Goal: Information Seeking & Learning: Find specific fact

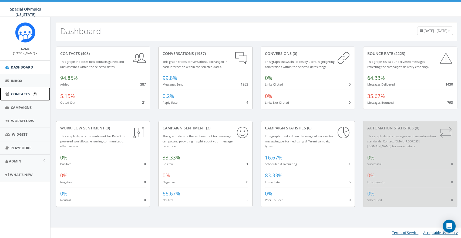
click at [26, 90] on link "Contacts" at bounding box center [25, 93] width 50 height 13
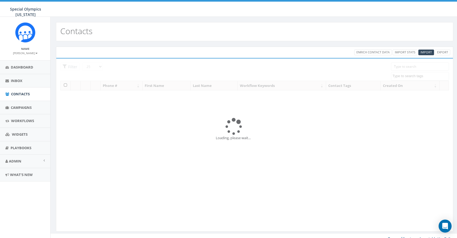
select select
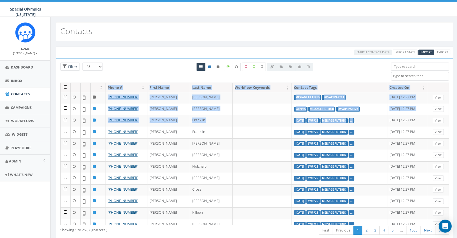
drag, startPoint x: 350, startPoint y: 119, endPoint x: 398, endPoint y: 74, distance: 66.0
click at [398, 74] on div "25 50 100 Filter $0LETRPART22-6-2-22 $0raisedPPRVA12921 $0raisedppvab12522 $0ra…" at bounding box center [254, 149] width 388 height 174
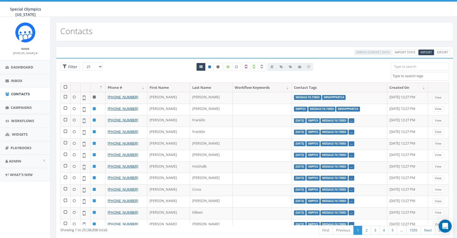
click at [401, 65] on input "search" at bounding box center [420, 66] width 58 height 8
click at [411, 74] on textarea "Search" at bounding box center [420, 76] width 56 height 5
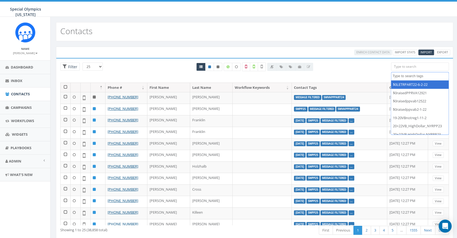
paste textarea "2025/08/26"
drag, startPoint x: 433, startPoint y: 76, endPoint x: 398, endPoint y: 82, distance: 35.9
type textarea "[DATE]"
select select "[DATE]"
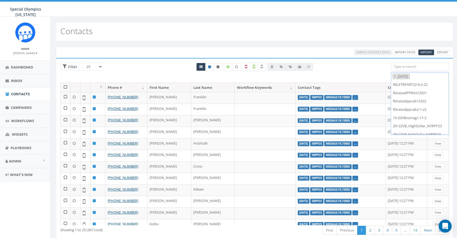
scroll to position [562, 0]
click at [425, 76] on span "× 2025/08/26" at bounding box center [420, 76] width 58 height 9
select select
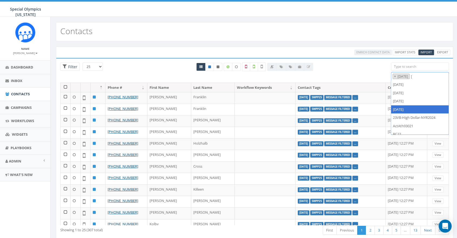
scroll to position [0, 0]
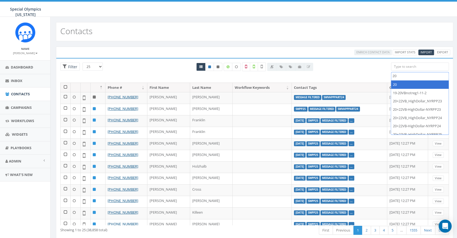
type textarea "2"
paste textarea "[DATE]"
type textarea "[DATE]"
select select "[DATE]"
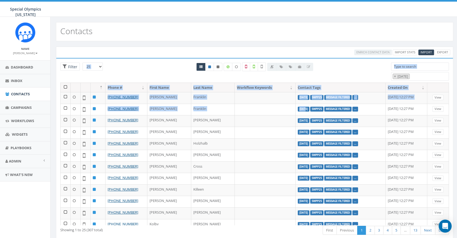
drag, startPoint x: 280, startPoint y: 109, endPoint x: 56, endPoint y: 73, distance: 227.1
click at [56, 73] on div "Loading the filters, please wait!! Phone Number is is not First Name is is not …" at bounding box center [254, 149] width 397 height 183
click at [24, 106] on span "Campaigns" at bounding box center [21, 107] width 21 height 5
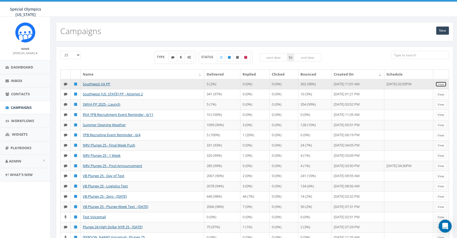
click at [439, 82] on link "View" at bounding box center [440, 84] width 11 height 6
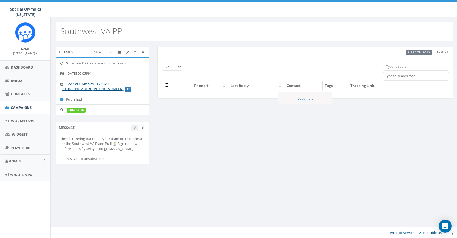
select select
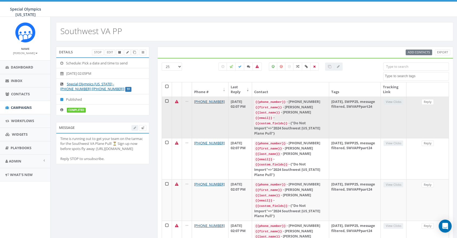
click at [176, 101] on icon at bounding box center [177, 102] width 4 height 4
click at [185, 101] on icon at bounding box center [186, 102] width 3 height 4
click at [168, 101] on td at bounding box center [167, 116] width 10 height 41
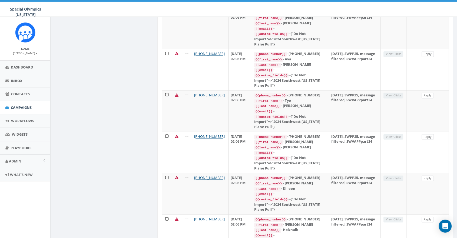
scroll to position [907, 0]
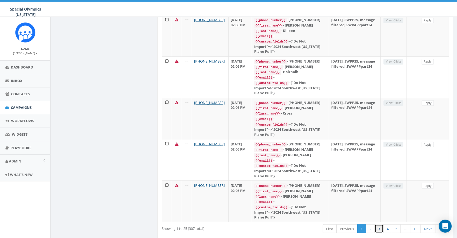
click at [379, 224] on link "3" at bounding box center [378, 228] width 9 height 9
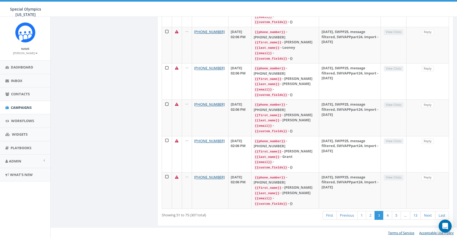
scroll to position [671, 0]
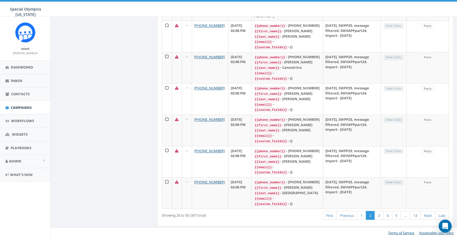
scroll to position [817, 0]
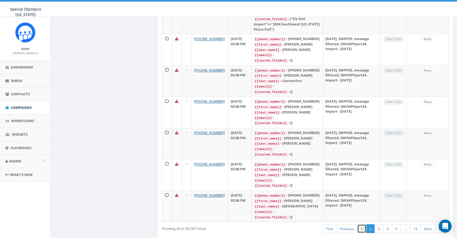
click at [361, 224] on link "1" at bounding box center [361, 228] width 9 height 9
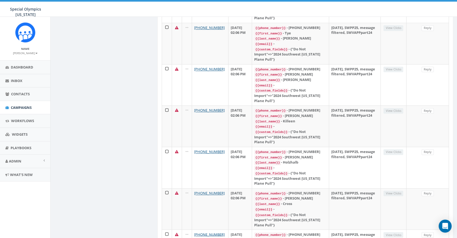
scroll to position [907, 0]
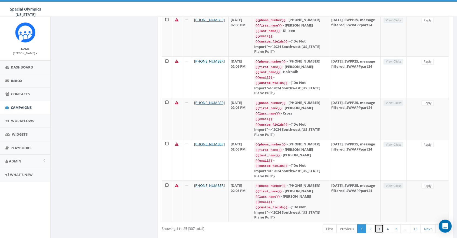
click at [377, 224] on link "3" at bounding box center [378, 228] width 9 height 9
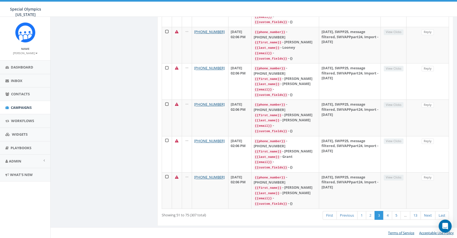
scroll to position [671, 0]
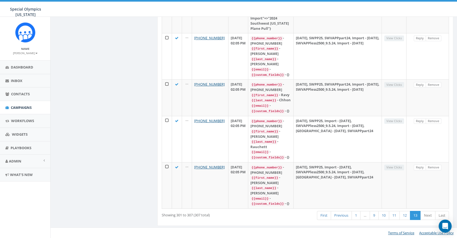
scroll to position [272, 0]
click at [31, 120] on span "Workflows" at bounding box center [22, 120] width 23 height 5
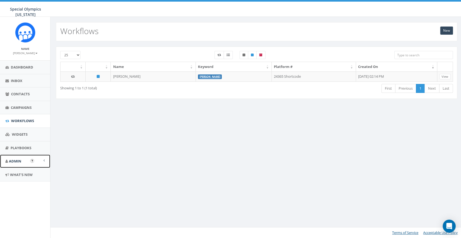
click at [46, 157] on link "Admin" at bounding box center [25, 160] width 50 height 13
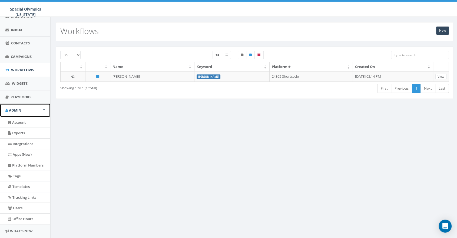
scroll to position [58, 0]
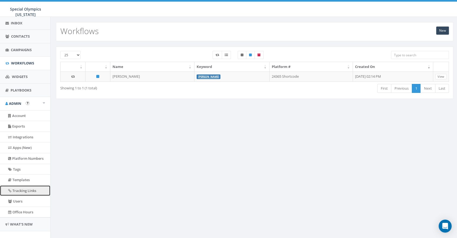
click at [21, 196] on link "Tracking Links" at bounding box center [25, 190] width 50 height 11
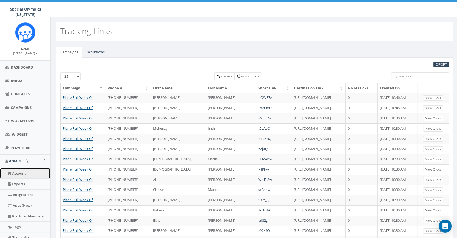
click at [25, 171] on link "Account" at bounding box center [25, 173] width 50 height 11
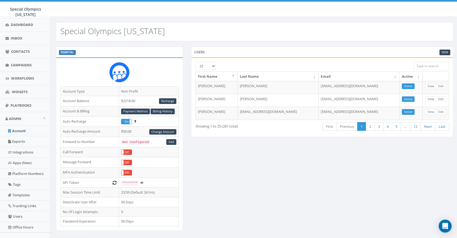
scroll to position [46, 0]
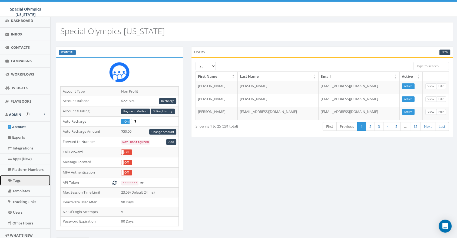
click at [28, 185] on link "Tags" at bounding box center [25, 180] width 50 height 11
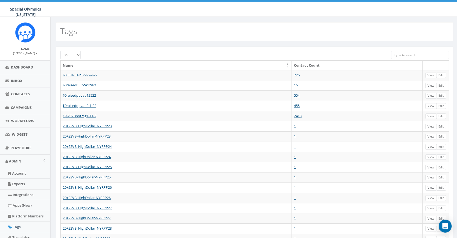
click at [406, 54] on input "search" at bounding box center [420, 55] width 58 height 8
paste input "[DATE]"
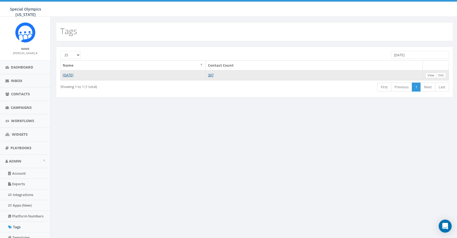
type input "[DATE]"
click at [429, 74] on link "View" at bounding box center [430, 75] width 11 height 6
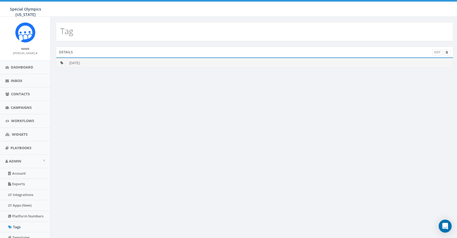
click at [76, 62] on td "[DATE]" at bounding box center [260, 62] width 386 height 9
click at [435, 51] on link "Edit" at bounding box center [437, 52] width 11 height 6
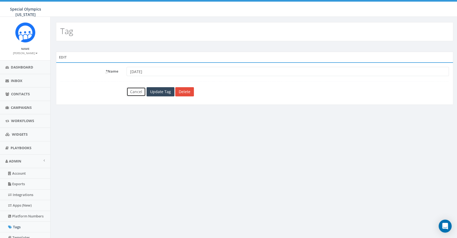
click at [136, 93] on link "Cancel" at bounding box center [135, 91] width 19 height 9
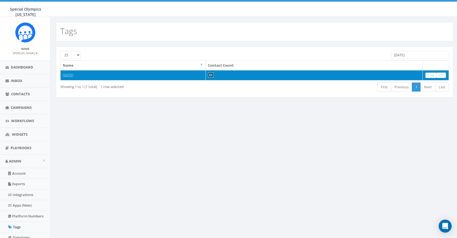
click at [214, 75] on link "307" at bounding box center [211, 74] width 6 height 5
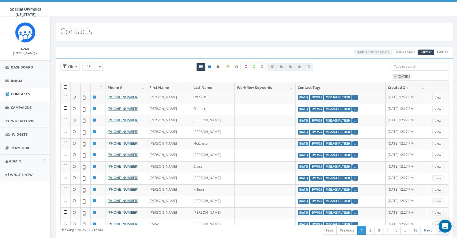
select select "[DATE]"
click at [65, 87] on th at bounding box center [66, 87] width 10 height 9
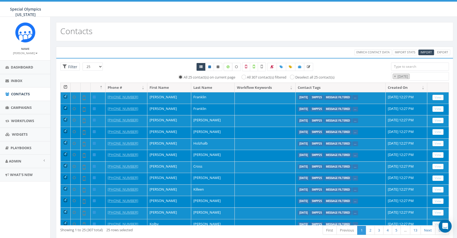
click at [228, 66] on icon at bounding box center [227, 66] width 3 height 3
checkbox input "true"
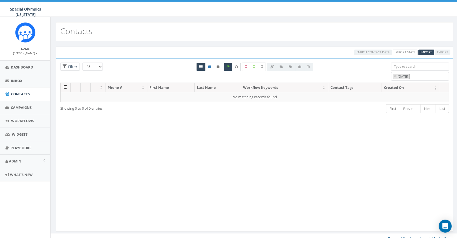
click at [236, 66] on icon at bounding box center [236, 66] width 3 height 3
checkbox input "true"
click at [231, 66] on label at bounding box center [228, 67] width 9 height 8
checkbox input "false"
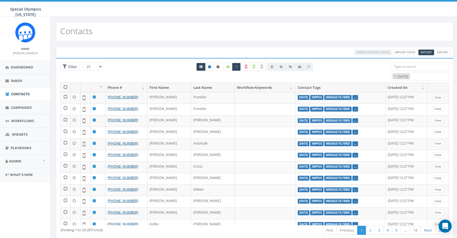
click at [261, 65] on icon at bounding box center [262, 66] width 2 height 5
checkbox input "true"
click at [235, 64] on label at bounding box center [236, 67] width 9 height 8
checkbox input "false"
click at [246, 65] on icon at bounding box center [246, 66] width 2 height 5
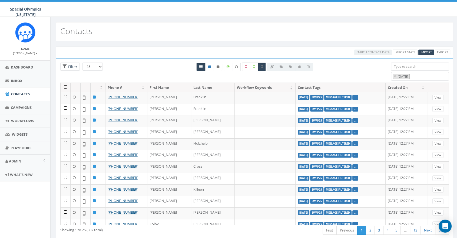
checkbox input "true"
click at [262, 66] on icon at bounding box center [262, 66] width 2 height 5
checkbox input "false"
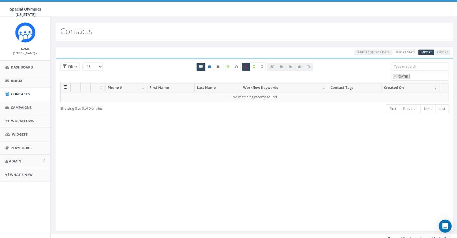
click at [254, 65] on icon at bounding box center [254, 66] width 2 height 5
checkbox input "true"
click at [247, 65] on label at bounding box center [246, 66] width 8 height 9
checkbox input "false"
click at [394, 75] on span "×" at bounding box center [395, 76] width 2 height 5
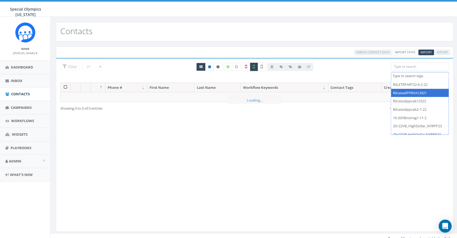
select select "$0raisedPPRVA12921"
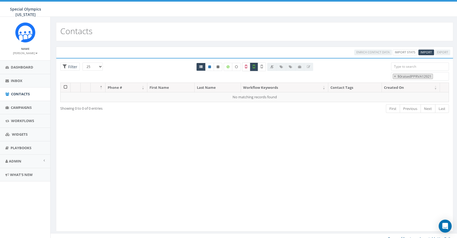
click at [247, 68] on label at bounding box center [246, 66] width 8 height 9
checkbox input "true"
click at [259, 65] on label at bounding box center [262, 66] width 8 height 9
checkbox input "true"
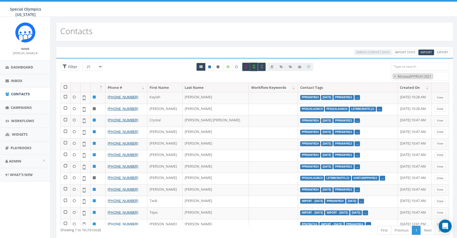
click at [253, 66] on icon at bounding box center [254, 66] width 2 height 5
checkbox input "false"
click at [247, 66] on label at bounding box center [246, 66] width 8 height 9
checkbox input "false"
click at [217, 65] on icon at bounding box center [217, 66] width 3 height 3
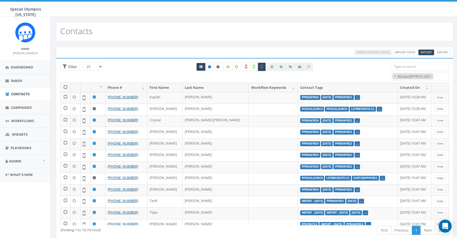
radio input "true"
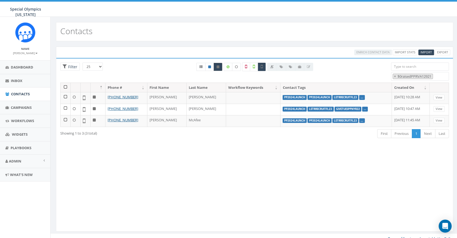
click at [218, 64] on link at bounding box center [218, 67] width 9 height 8
click at [211, 65] on icon at bounding box center [209, 66] width 3 height 3
radio input "true"
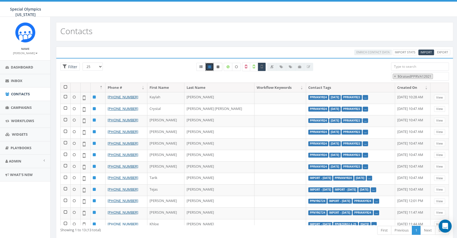
click at [218, 65] on icon at bounding box center [217, 66] width 3 height 3
radio input "true"
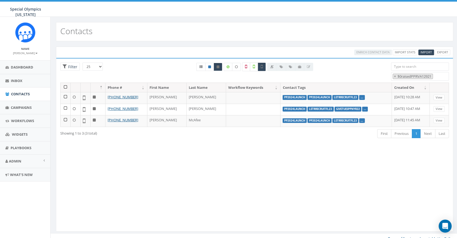
click at [253, 63] on label at bounding box center [254, 66] width 8 height 9
checkbox input "true"
click at [264, 64] on label at bounding box center [262, 66] width 8 height 9
checkbox input "false"
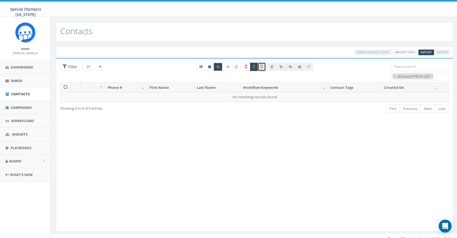
click at [249, 67] on label at bounding box center [246, 66] width 8 height 9
checkbox input "true"
click at [254, 66] on icon at bounding box center [254, 66] width 2 height 5
checkbox input "false"
click at [245, 65] on icon at bounding box center [246, 66] width 2 height 5
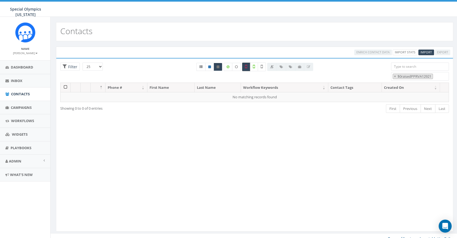
checkbox input "false"
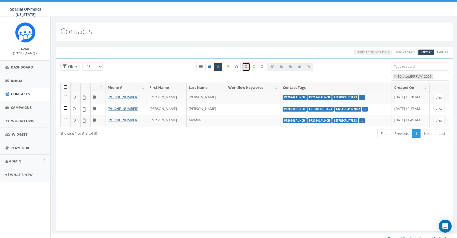
click at [209, 67] on icon at bounding box center [209, 66] width 3 height 3
radio input "true"
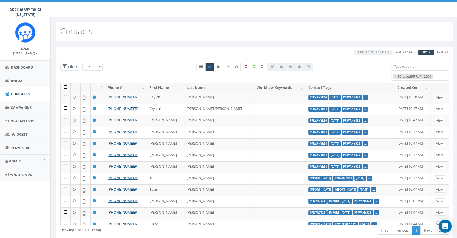
click at [244, 66] on label at bounding box center [246, 66] width 8 height 9
checkbox input "true"
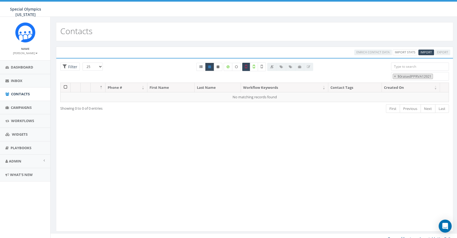
click at [209, 66] on icon at bounding box center [209, 66] width 3 height 3
click at [210, 65] on icon at bounding box center [209, 66] width 3 height 3
click at [200, 66] on icon at bounding box center [200, 66] width 3 height 3
radio input "true"
click at [246, 66] on icon at bounding box center [246, 66] width 2 height 5
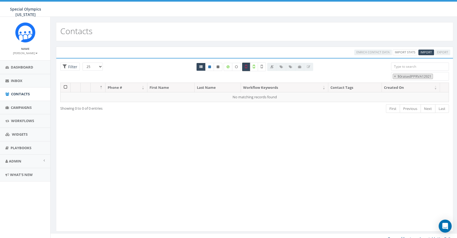
checkbox input "false"
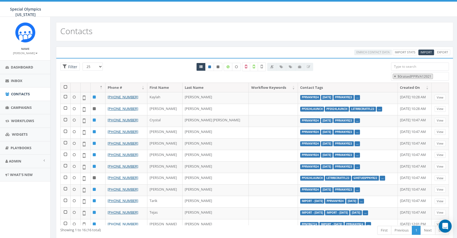
click at [395, 76] on span "×" at bounding box center [395, 76] width 2 height 5
select select
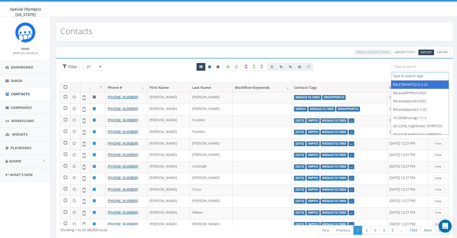
paste textarea "[DATE]"
type textarea "[DATE]"
select select "[DATE]"
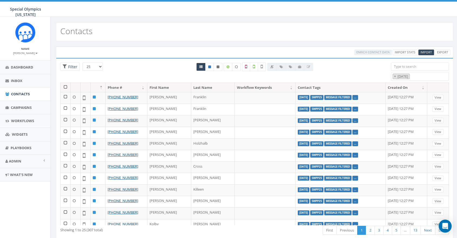
click at [403, 85] on th "Created On" at bounding box center [406, 87] width 42 height 9
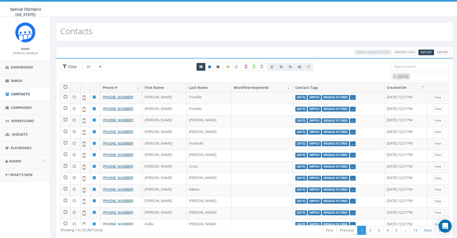
click at [218, 66] on icon at bounding box center [217, 66] width 3 height 3
radio input "true"
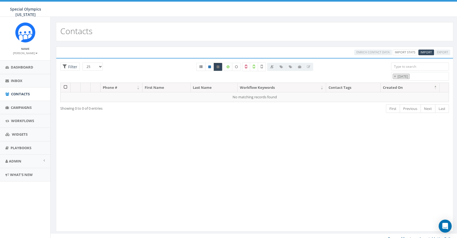
click at [218, 66] on icon at bounding box center [217, 66] width 3 height 3
click at [210, 66] on icon at bounding box center [209, 66] width 3 height 3
radio input "true"
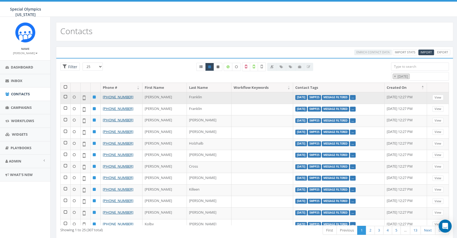
click at [74, 95] on icon at bounding box center [74, 97] width 3 height 4
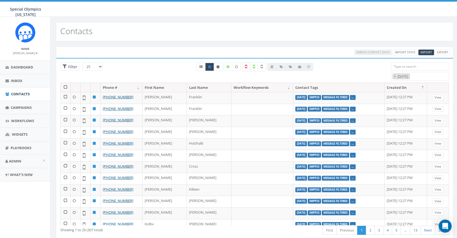
click at [248, 66] on label at bounding box center [246, 66] width 8 height 9
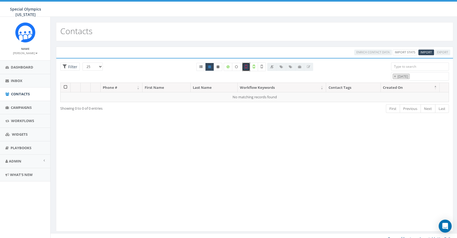
click at [248, 66] on label at bounding box center [246, 66] width 8 height 9
checkbox input "false"
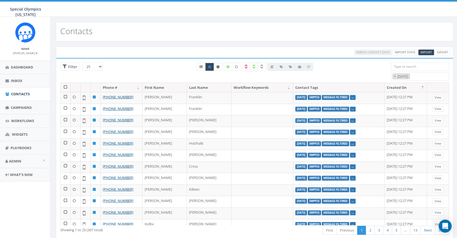
click at [255, 66] on label at bounding box center [254, 66] width 8 height 9
checkbox input "true"
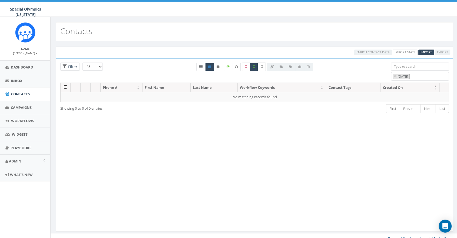
click at [261, 65] on icon at bounding box center [262, 66] width 2 height 5
checkbox input "true"
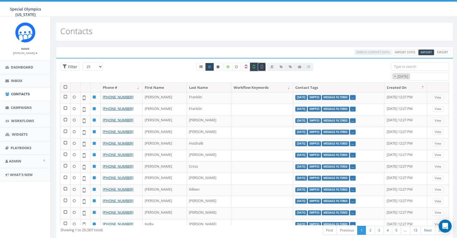
click at [254, 66] on icon at bounding box center [254, 66] width 2 height 5
checkbox input "false"
click at [19, 175] on span "What's New" at bounding box center [21, 174] width 23 height 5
click at [32, 161] on img "Open In-App Guide" at bounding box center [32, 161] width 4 height 4
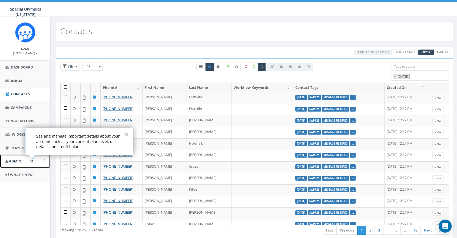
click at [17, 159] on span "Admin" at bounding box center [15, 160] width 12 height 5
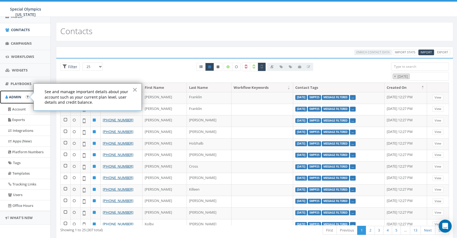
scroll to position [64, 0]
click at [26, 211] on link "Office Hours" at bounding box center [25, 205] width 50 height 11
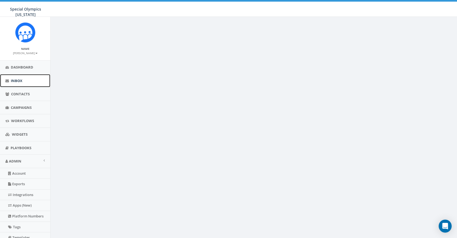
click at [17, 79] on span "Inbox" at bounding box center [17, 80] width 12 height 5
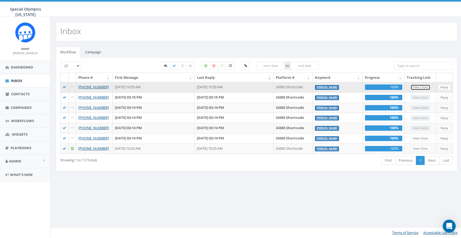
click at [425, 86] on link "View Clicks" at bounding box center [421, 87] width 20 height 6
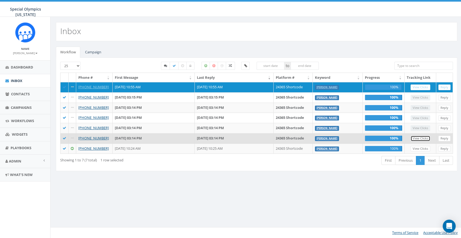
click at [418, 138] on link "View Clicks" at bounding box center [421, 138] width 20 height 6
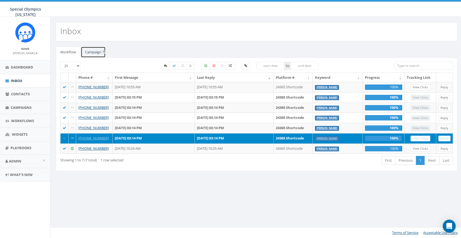
click at [93, 54] on link "Campaign" at bounding box center [93, 51] width 25 height 11
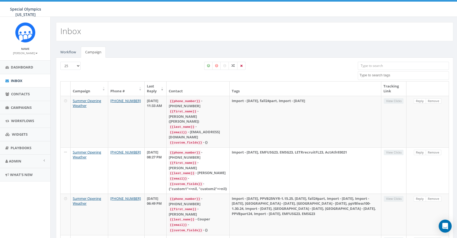
click at [158, 86] on th "Last Reply" at bounding box center [156, 88] width 22 height 14
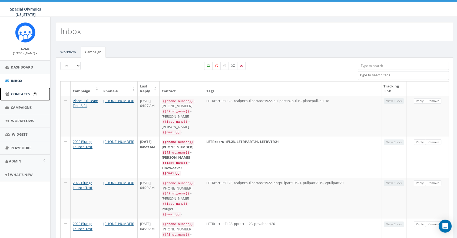
click at [17, 94] on span "Contacts" at bounding box center [20, 93] width 19 height 5
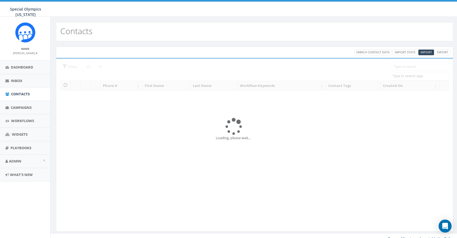
select select
click at [19, 106] on span "Campaigns" at bounding box center [21, 107] width 21 height 5
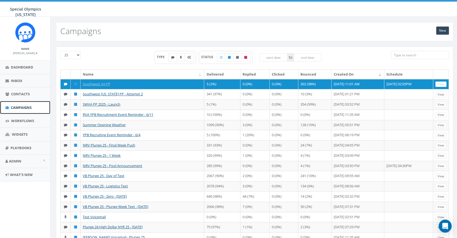
click at [19, 106] on span "Campaigns" at bounding box center [21, 107] width 21 height 5
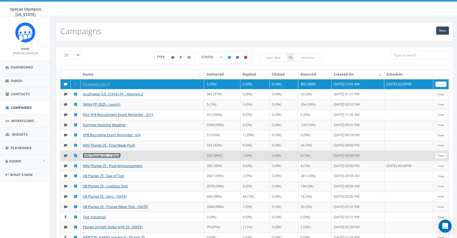
click at [119, 154] on link "NRV Plunge 25 - 1 Week" at bounding box center [102, 155] width 38 height 5
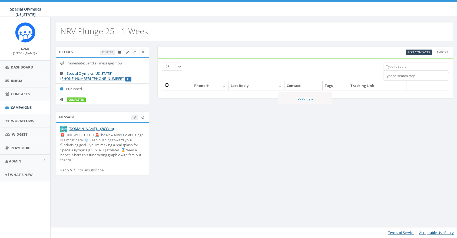
select select
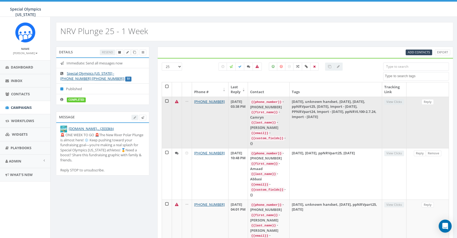
drag, startPoint x: 356, startPoint y: 116, endPoint x: 337, endPoint y: 116, distance: 19.2
click at [337, 116] on td "[DATE], unknown handset, [DATE], [DATE], ppNRVpart25, [DATE], Import - [DATE], …" at bounding box center [335, 121] width 92 height 51
copy td "[DATE]"
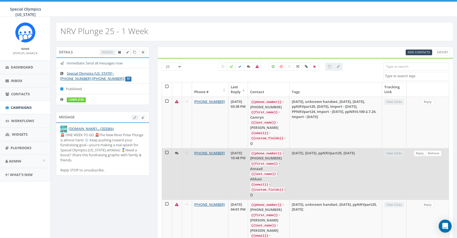
click at [359, 153] on td "[DATE], [DATE], ppNRVpart25, [DATE]" at bounding box center [335, 173] width 92 height 51
drag, startPoint x: 358, startPoint y: 152, endPoint x: 373, endPoint y: 152, distance: 15.7
click at [373, 152] on td "[DATE], [DATE], ppNRVpart25, [DATE]" at bounding box center [335, 173] width 92 height 51
click at [376, 153] on td "[DATE], [DATE], ppNRVpart25, [DATE]" at bounding box center [335, 173] width 92 height 51
drag, startPoint x: 375, startPoint y: 152, endPoint x: 356, endPoint y: 153, distance: 18.7
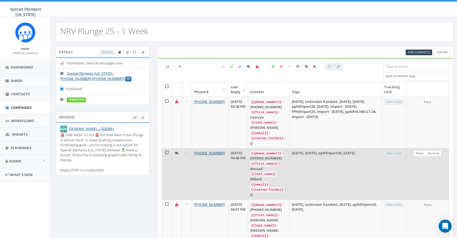
click at [356, 153] on td "[DATE], [DATE], ppNRVpart25, [DATE]" at bounding box center [335, 173] width 92 height 51
copy td "[DATE]"
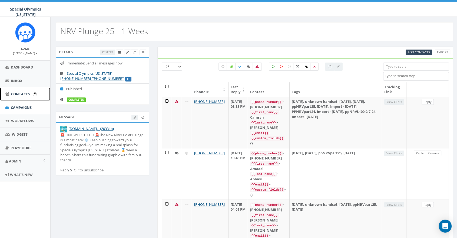
click at [22, 95] on span "Contacts" at bounding box center [20, 93] width 19 height 5
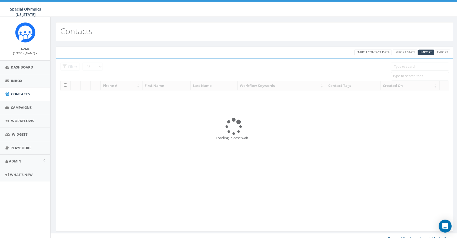
select select
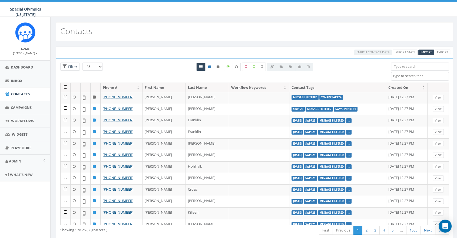
click at [406, 76] on textarea "Search" at bounding box center [420, 76] width 56 height 5
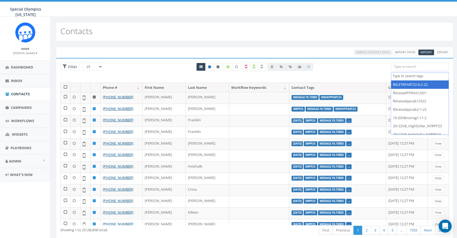
paste textarea "[DATE]"
type textarea "[DATE]"
select select "[DATE]"
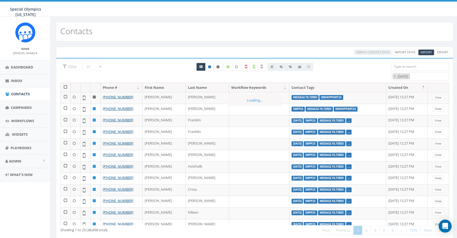
scroll to position [303, 0]
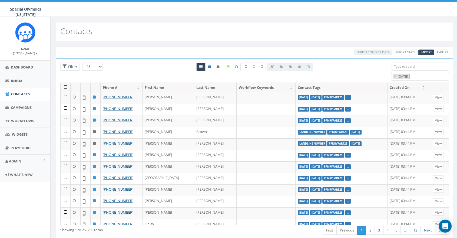
click at [263, 72] on div "All 0 contact(s) on current page All 38858 contact(s) filtered" at bounding box center [254, 70] width 133 height 17
click at [261, 68] on icon at bounding box center [262, 66] width 2 height 5
click at [262, 67] on icon at bounding box center [262, 66] width 2 height 5
checkbox input "false"
click at [254, 66] on icon at bounding box center [254, 66] width 2 height 5
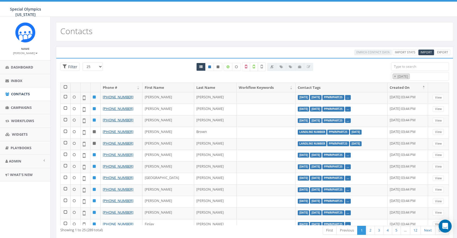
checkbox input "true"
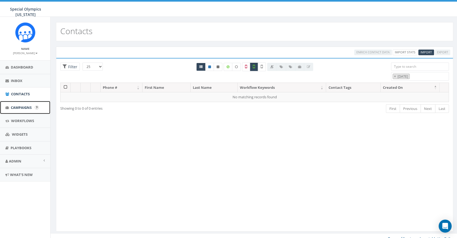
click at [20, 109] on span "Campaigns" at bounding box center [21, 107] width 21 height 5
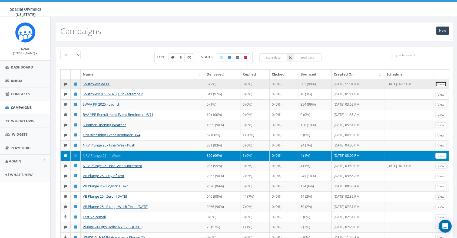
click at [441, 83] on link "View" at bounding box center [440, 84] width 11 height 6
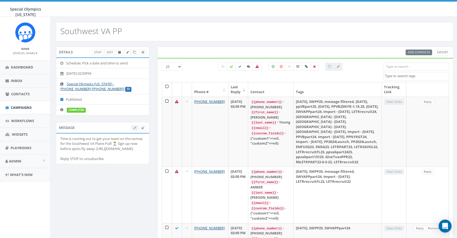
select select
click at [231, 66] on icon at bounding box center [230, 66] width 3 height 3
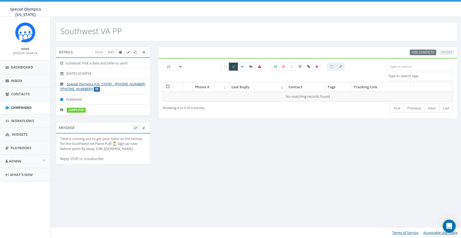
click at [234, 67] on icon at bounding box center [233, 66] width 3 height 3
checkbox input "false"
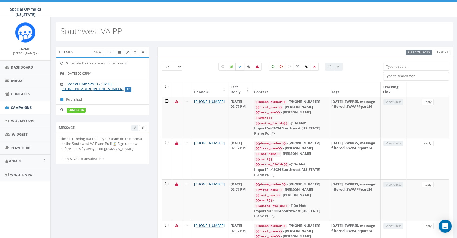
click at [243, 66] on label at bounding box center [239, 66] width 9 height 8
checkbox input "true"
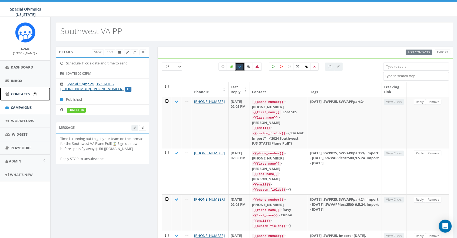
click at [30, 97] on link "Contacts" at bounding box center [25, 93] width 50 height 13
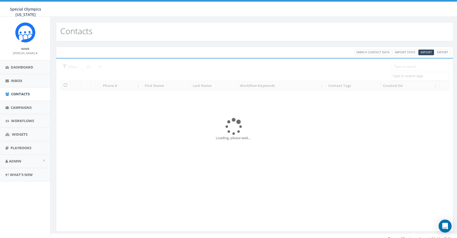
select select
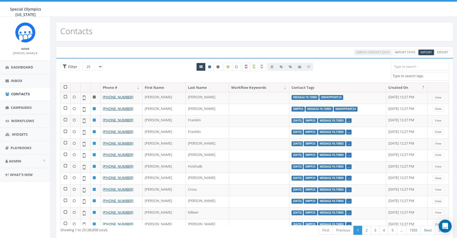
click at [248, 64] on label at bounding box center [246, 66] width 8 height 9
checkbox input "true"
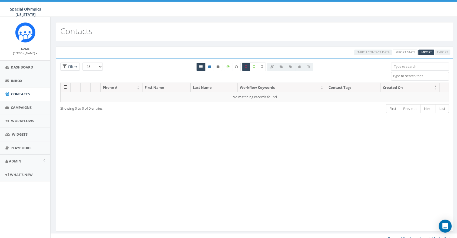
click at [255, 66] on icon at bounding box center [254, 66] width 2 height 5
checkbox input "true"
click at [246, 66] on icon at bounding box center [246, 66] width 2 height 5
checkbox input "false"
click at [254, 67] on icon at bounding box center [254, 66] width 2 height 5
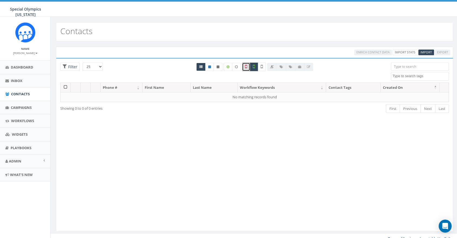
checkbox input "false"
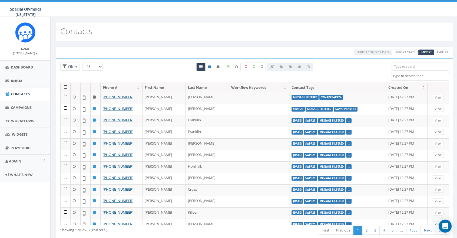
click at [262, 68] on icon at bounding box center [262, 66] width 2 height 5
checkbox input "true"
click at [253, 68] on icon at bounding box center [254, 66] width 2 height 5
checkbox input "true"
click at [260, 67] on label at bounding box center [262, 66] width 8 height 9
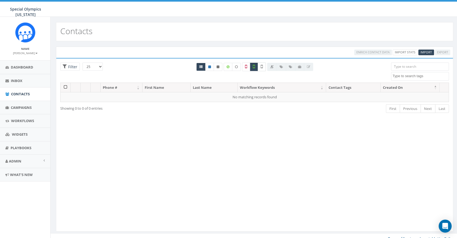
click at [262, 69] on label at bounding box center [262, 66] width 8 height 9
checkbox input "true"
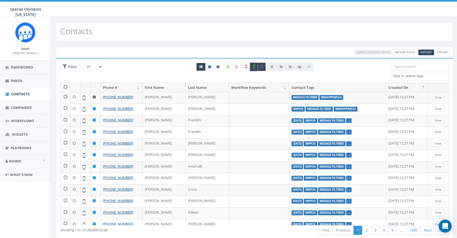
click at [255, 67] on label at bounding box center [254, 66] width 8 height 9
checkbox input "false"
drag, startPoint x: 227, startPoint y: 65, endPoint x: 249, endPoint y: 50, distance: 26.6
click at [249, 50] on div "Enrich Contact Data Import Stats Import Export" at bounding box center [337, 52] width 233 height 6
click at [228, 67] on icon at bounding box center [227, 66] width 3 height 3
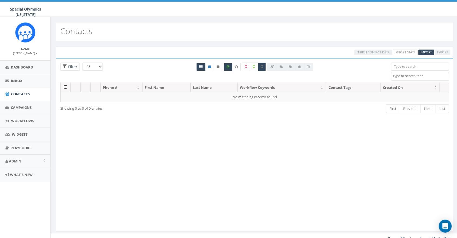
click at [227, 67] on icon at bounding box center [227, 66] width 3 height 3
checkbox input "false"
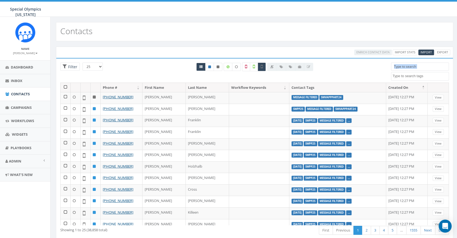
drag, startPoint x: 64, startPoint y: 86, endPoint x: 126, endPoint y: 76, distance: 63.5
click at [126, 76] on div "25 50 100 Filter All 0 contact(s) on current page All 38858 contact(s) filtered…" at bounding box center [254, 149] width 388 height 174
click at [219, 66] on icon at bounding box center [217, 66] width 3 height 3
radio input "true"
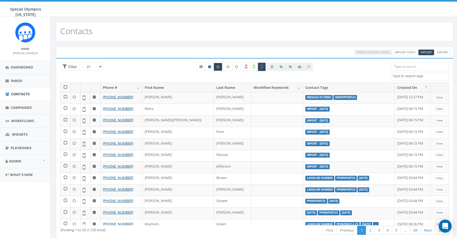
click at [447, 95] on div "Phone # First Name Last Name Workflow Keywords Contact Tags Created On [PHONE_N…" at bounding box center [254, 153] width 396 height 142
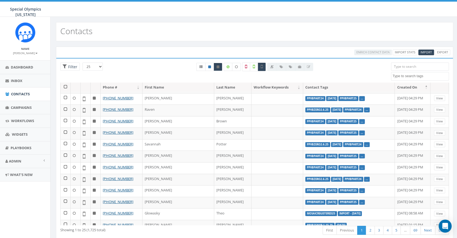
scroll to position [151, 0]
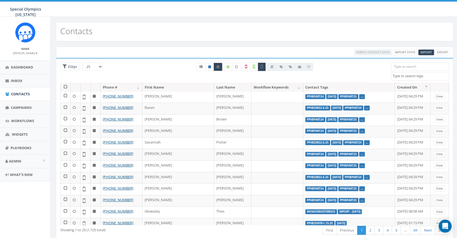
click at [217, 66] on icon at bounding box center [217, 66] width 3 height 3
click at [209, 66] on icon at bounding box center [209, 66] width 3 height 3
radio input "true"
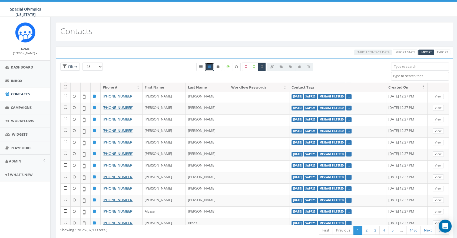
click at [212, 67] on link at bounding box center [209, 67] width 9 height 8
click at [259, 68] on label at bounding box center [262, 66] width 8 height 9
checkbox input "false"
click at [242, 66] on label at bounding box center [246, 66] width 8 height 9
checkbox input "true"
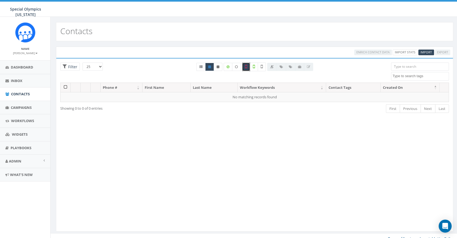
scroll to position [0, 0]
